Goal: Transaction & Acquisition: Purchase product/service

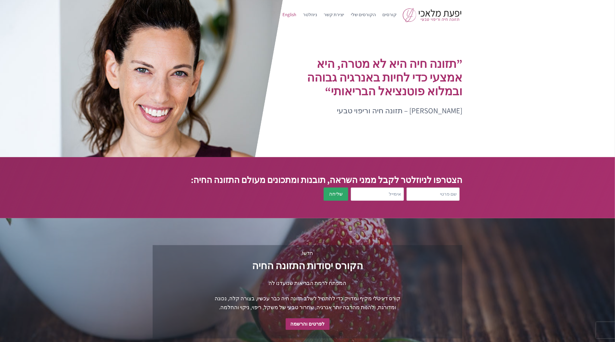
click at [300, 14] on link "English" at bounding box center [289, 14] width 20 height 13
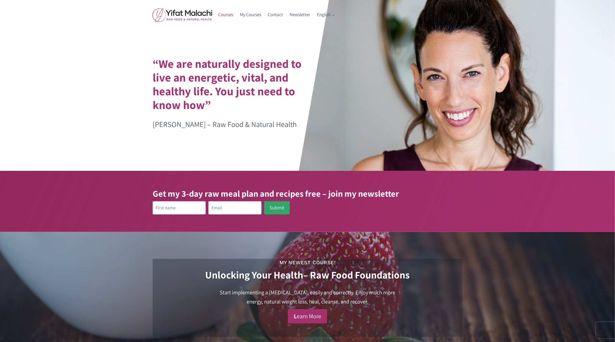
click at [220, 11] on link "Courses" at bounding box center [226, 14] width 22 height 13
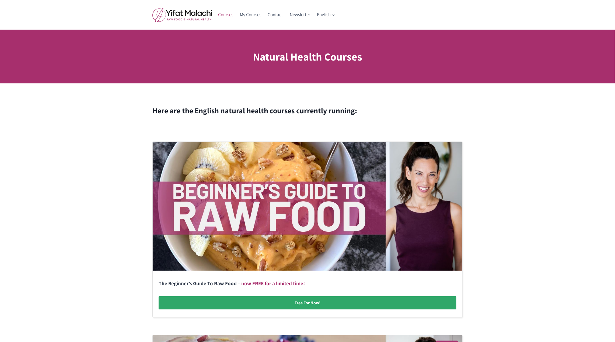
scroll to position [410, 0]
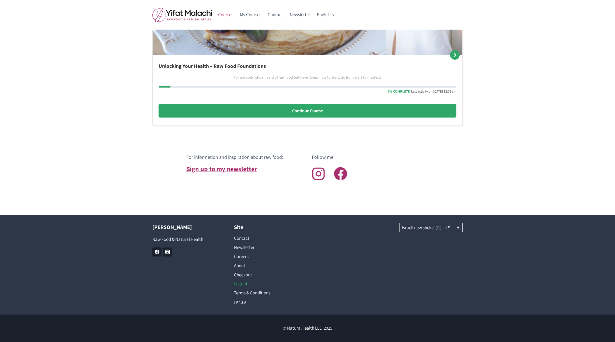
click at [240, 284] on link "Logout" at bounding box center [266, 284] width 65 height 9
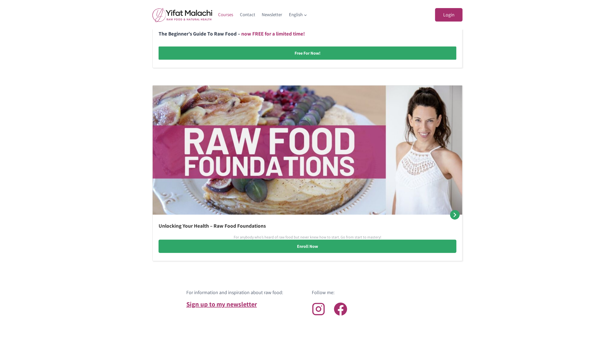
scroll to position [252, 0]
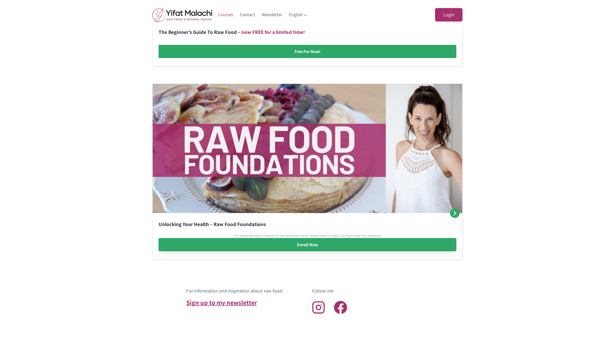
click at [282, 245] on link "Enroll Now" at bounding box center [308, 244] width 298 height 13
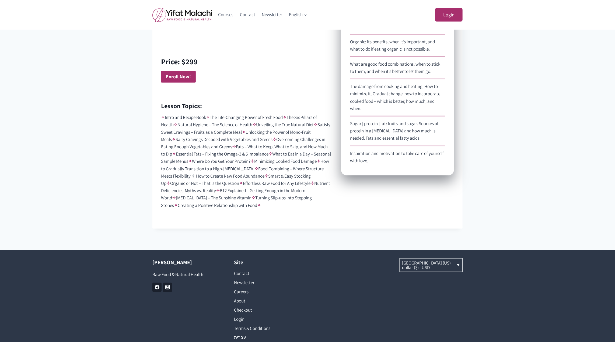
scroll to position [349, 0]
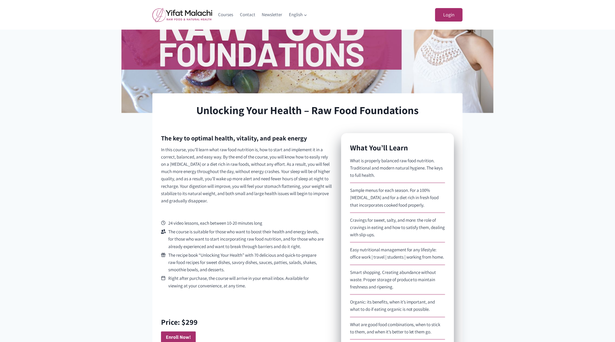
scroll to position [256, 0]
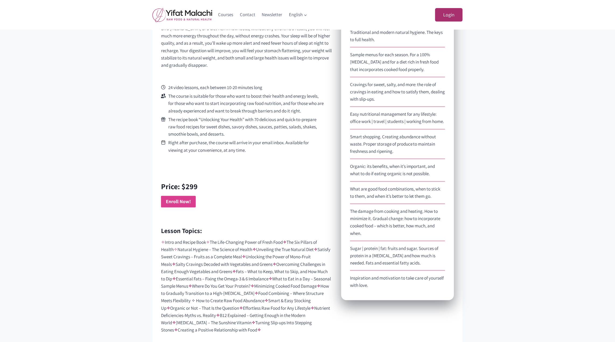
click at [184, 201] on strong "Enroll Now!" at bounding box center [178, 201] width 25 height 6
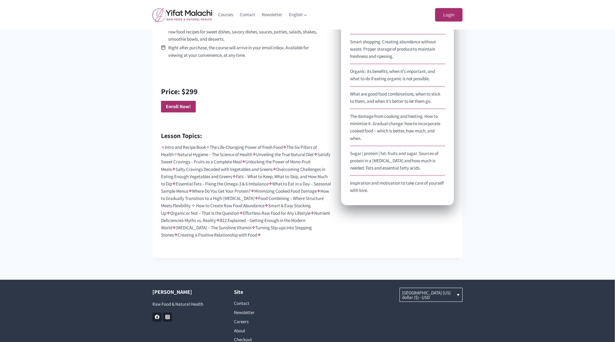
scroll to position [379, 0]
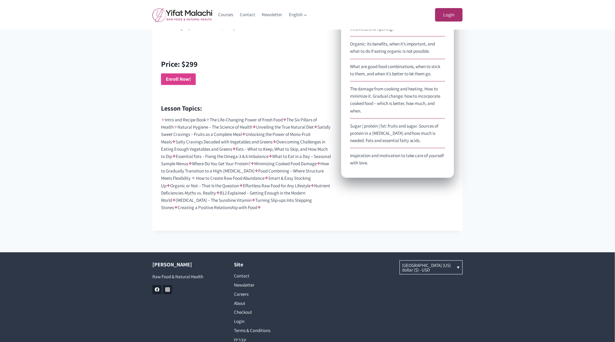
click at [189, 79] on strong "Enroll Now!" at bounding box center [178, 79] width 25 height 6
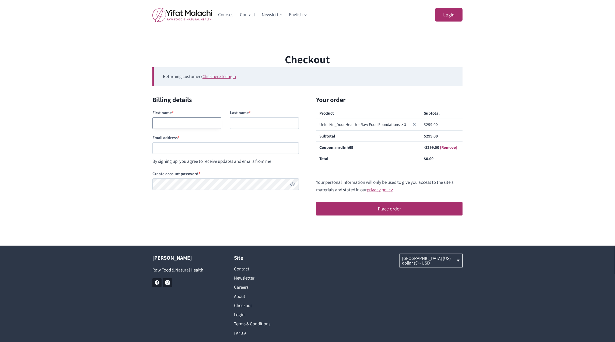
click at [186, 124] on input "First name *" at bounding box center [186, 123] width 69 height 12
type input "Mario"
type input "Super"
paste input "testingnh341@mailinator.com"
click at [178, 149] on input "testingnh341@mailinator.com" at bounding box center [225, 148] width 146 height 12
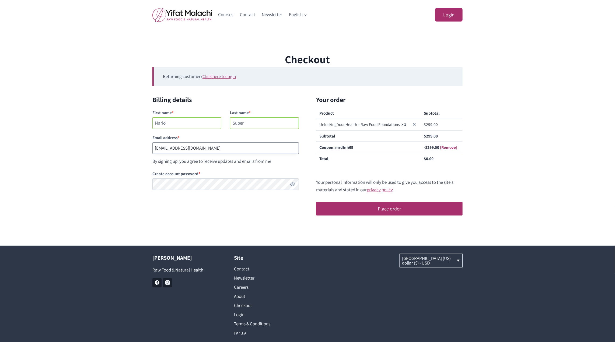
type input "testingnh342@mailinator.com"
drag, startPoint x: 395, startPoint y: 212, endPoint x: 471, endPoint y: 125, distance: 116.3
click at [471, 125] on div "Checkout Returning customer? Click here to login If you have shopped with us be…" at bounding box center [307, 137] width 615 height 173
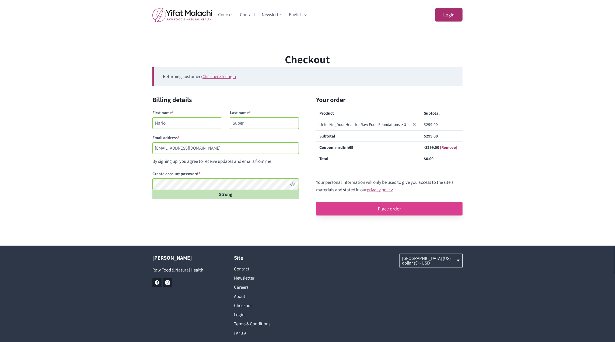
click at [395, 209] on button "Place order" at bounding box center [389, 208] width 146 height 13
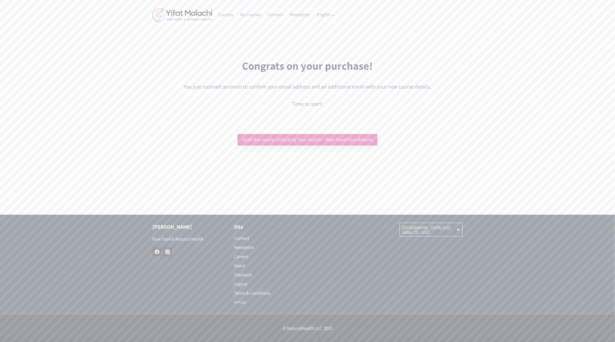
click at [311, 140] on link "Start the course Unlocking Your Health – Raw Food Foundations" at bounding box center [308, 140] width 140 height 12
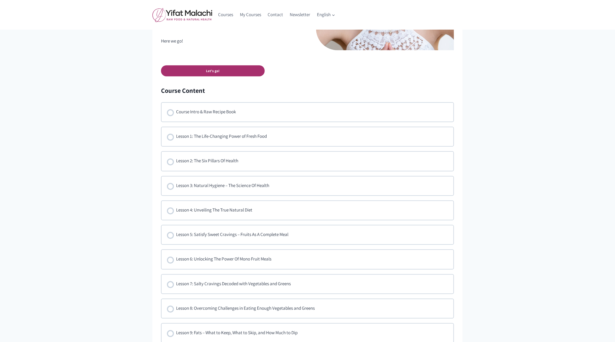
scroll to position [298, 0]
click at [222, 71] on link "Let's go!" at bounding box center [213, 69] width 104 height 11
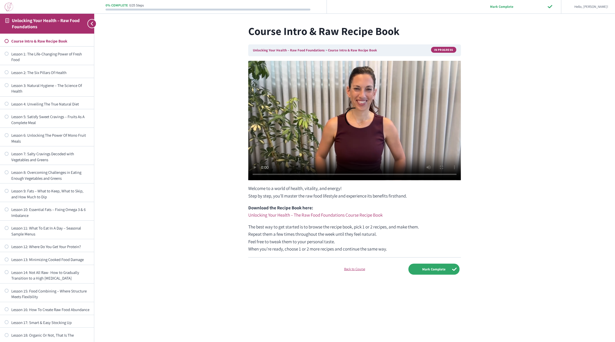
click at [8, 5] on img at bounding box center [9, 6] width 9 height 9
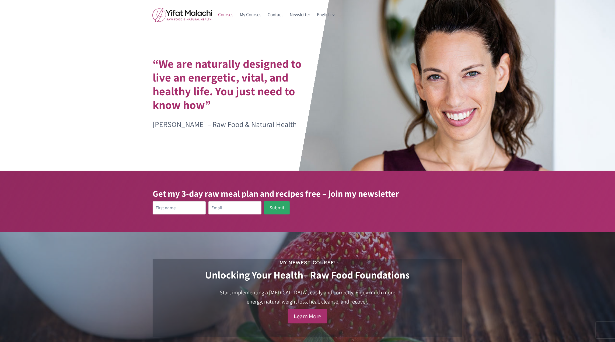
click at [228, 15] on link "Courses" at bounding box center [226, 14] width 22 height 13
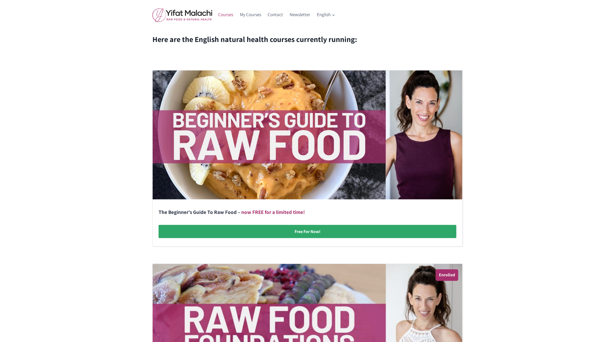
scroll to position [58, 0]
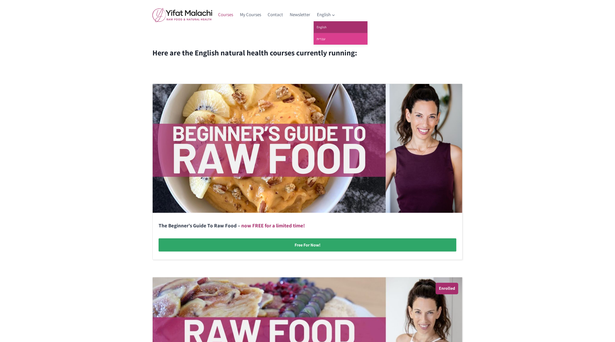
click at [327, 36] on link "עברית" at bounding box center [341, 39] width 54 height 12
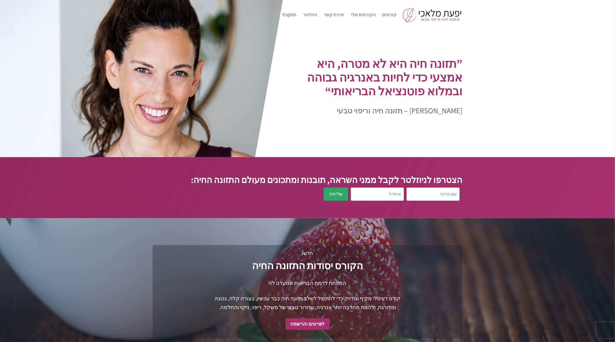
click at [393, 13] on link "קורסים" at bounding box center [389, 14] width 21 height 13
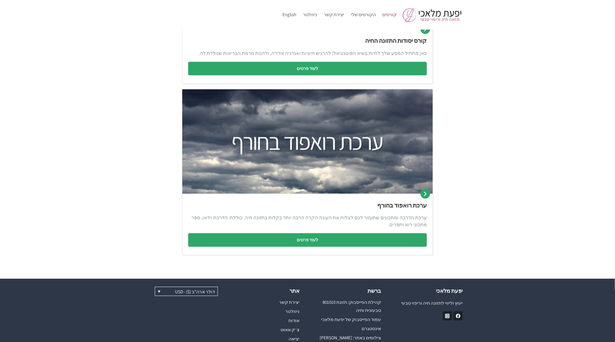
scroll to position [253, 0]
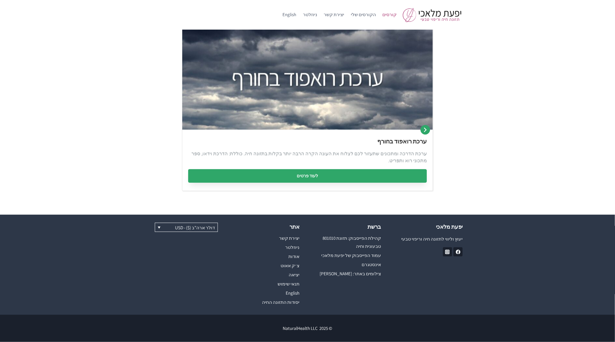
click at [305, 176] on link "לעוד פרטים" at bounding box center [307, 175] width 239 height 13
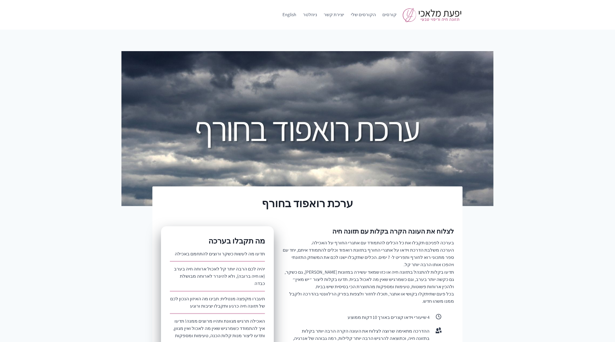
scroll to position [305, 0]
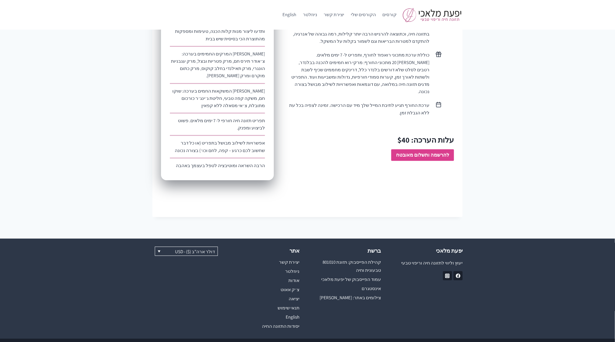
click at [402, 152] on strong "להרשמה ותשלום מאובטח" at bounding box center [422, 155] width 53 height 6
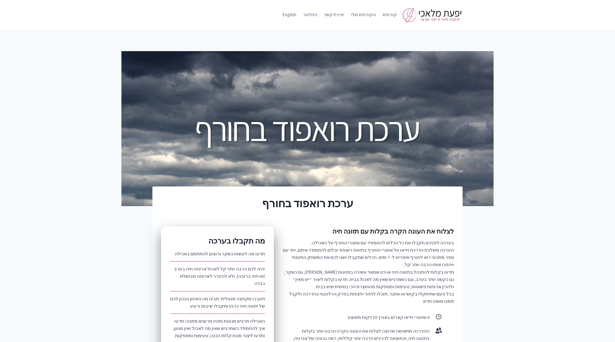
scroll to position [303, 0]
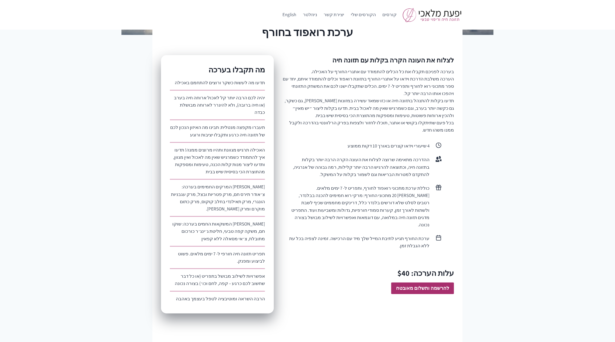
scroll to position [332, 0]
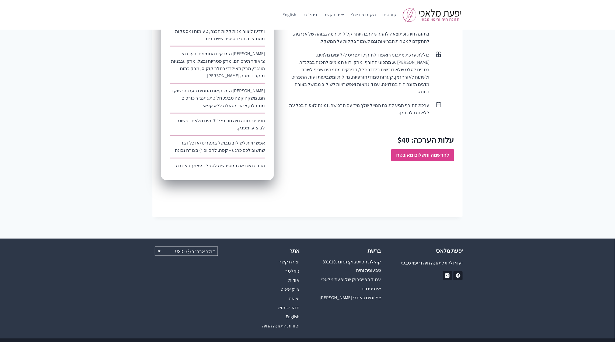
click at [435, 152] on strong "להרשמה ותשלום מאובטח" at bounding box center [422, 155] width 53 height 6
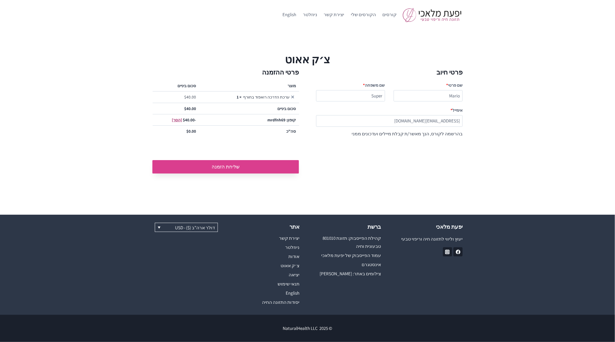
click at [262, 164] on button "שליחת הזמנה" at bounding box center [225, 166] width 146 height 13
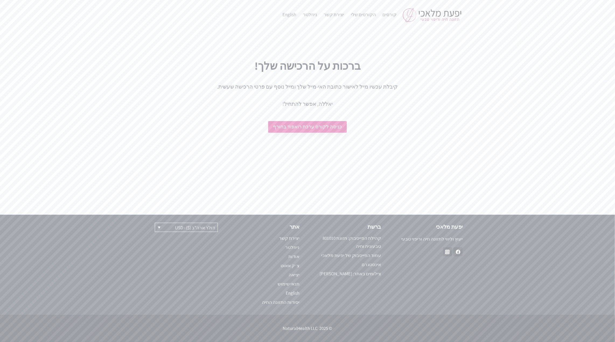
click at [317, 125] on link "כניסה לקורס ערכת רואפוד בחורף" at bounding box center [307, 127] width 79 height 12
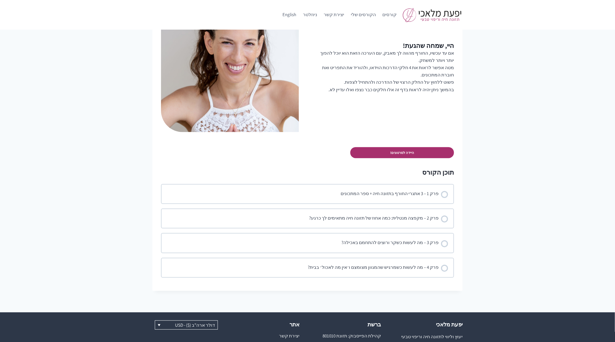
scroll to position [217, 0]
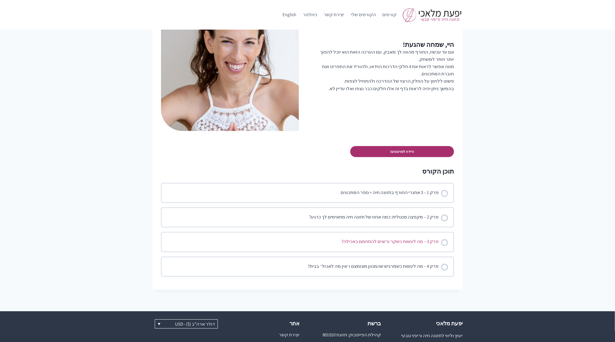
click at [406, 240] on div "פרק 3 – מה לעשות כשקר ורוצים להתחמם באכילה?" at bounding box center [390, 242] width 97 height 8
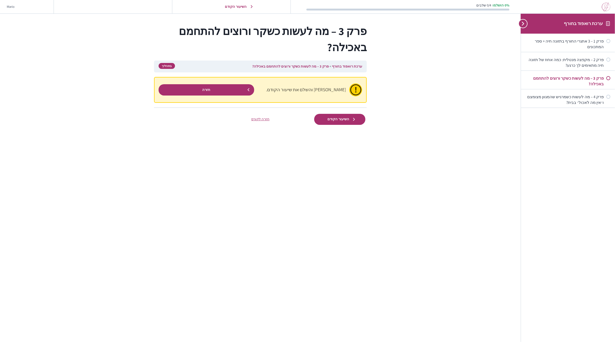
click at [586, 38] on div "פרק 1 – 3 אתגרי החורף בתזונה חיה + ספר המתכונים" at bounding box center [568, 43] width 94 height 18
click at [586, 40] on div "פרק 1 – 3 אתגרי החורף בתזונה חיה + ספר המתכונים" at bounding box center [565, 44] width 78 height 12
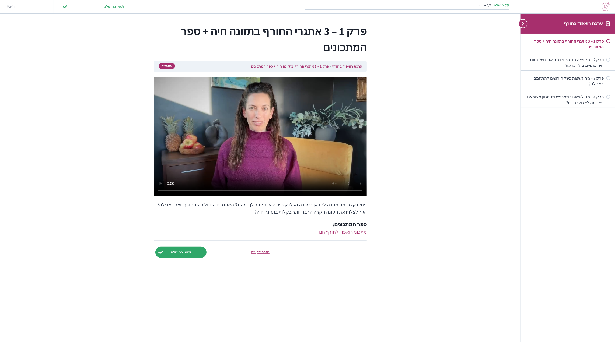
click at [605, 8] on img at bounding box center [606, 6] width 9 height 9
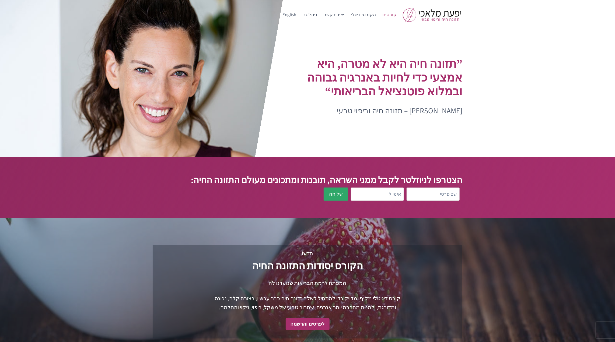
click at [393, 12] on link "קורסים" at bounding box center [389, 14] width 21 height 13
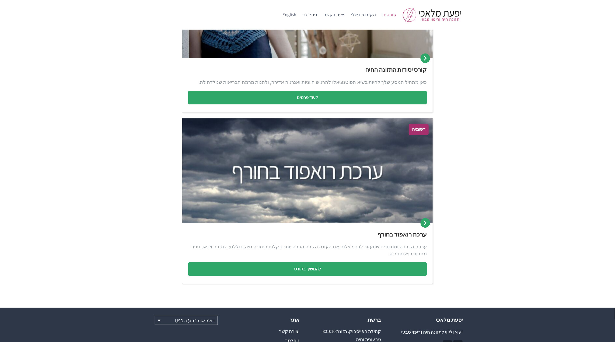
scroll to position [159, 0]
